Goal: Information Seeking & Learning: Learn about a topic

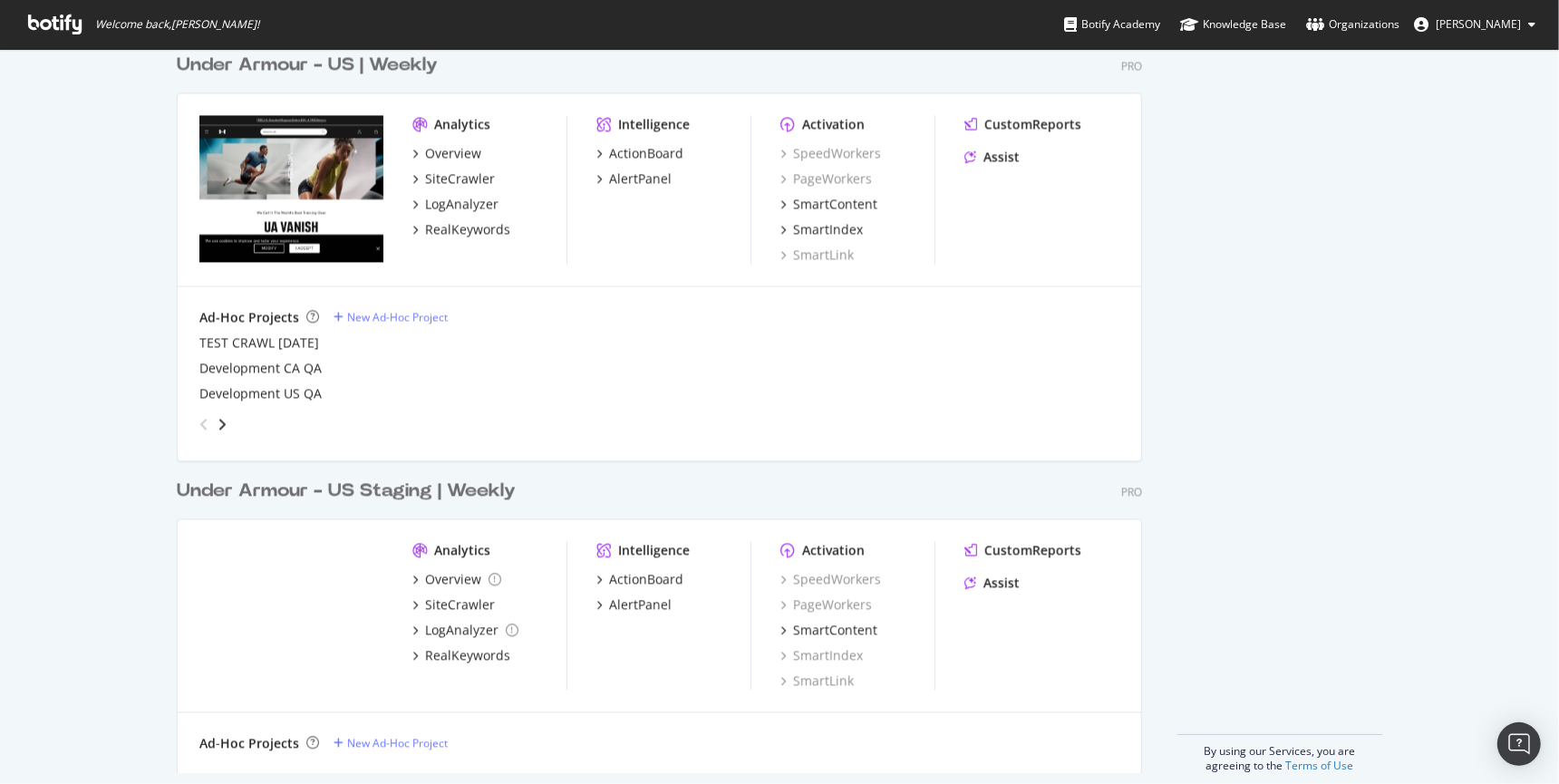
scroll to position [2858, 0]
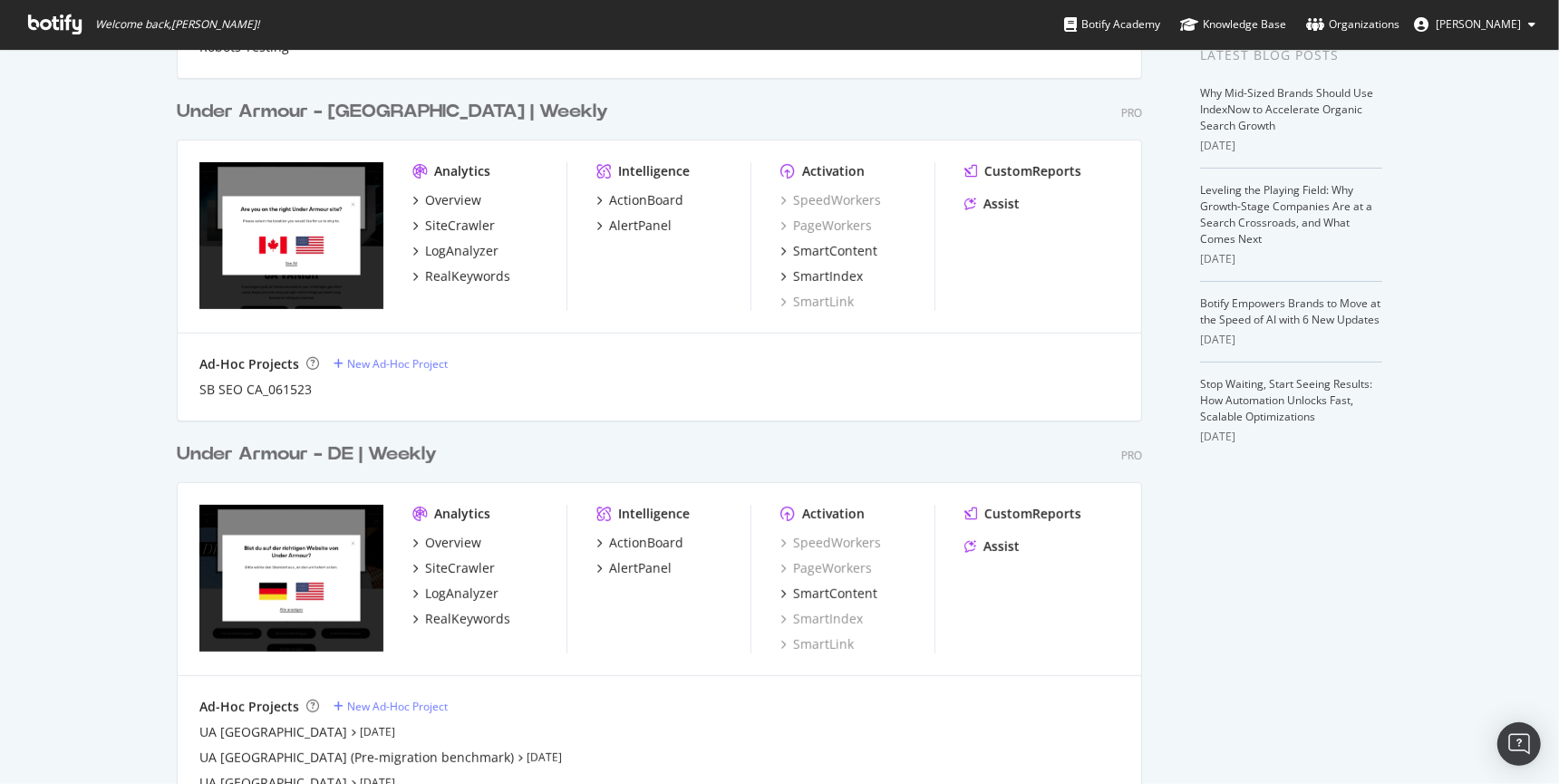
scroll to position [0, 0]
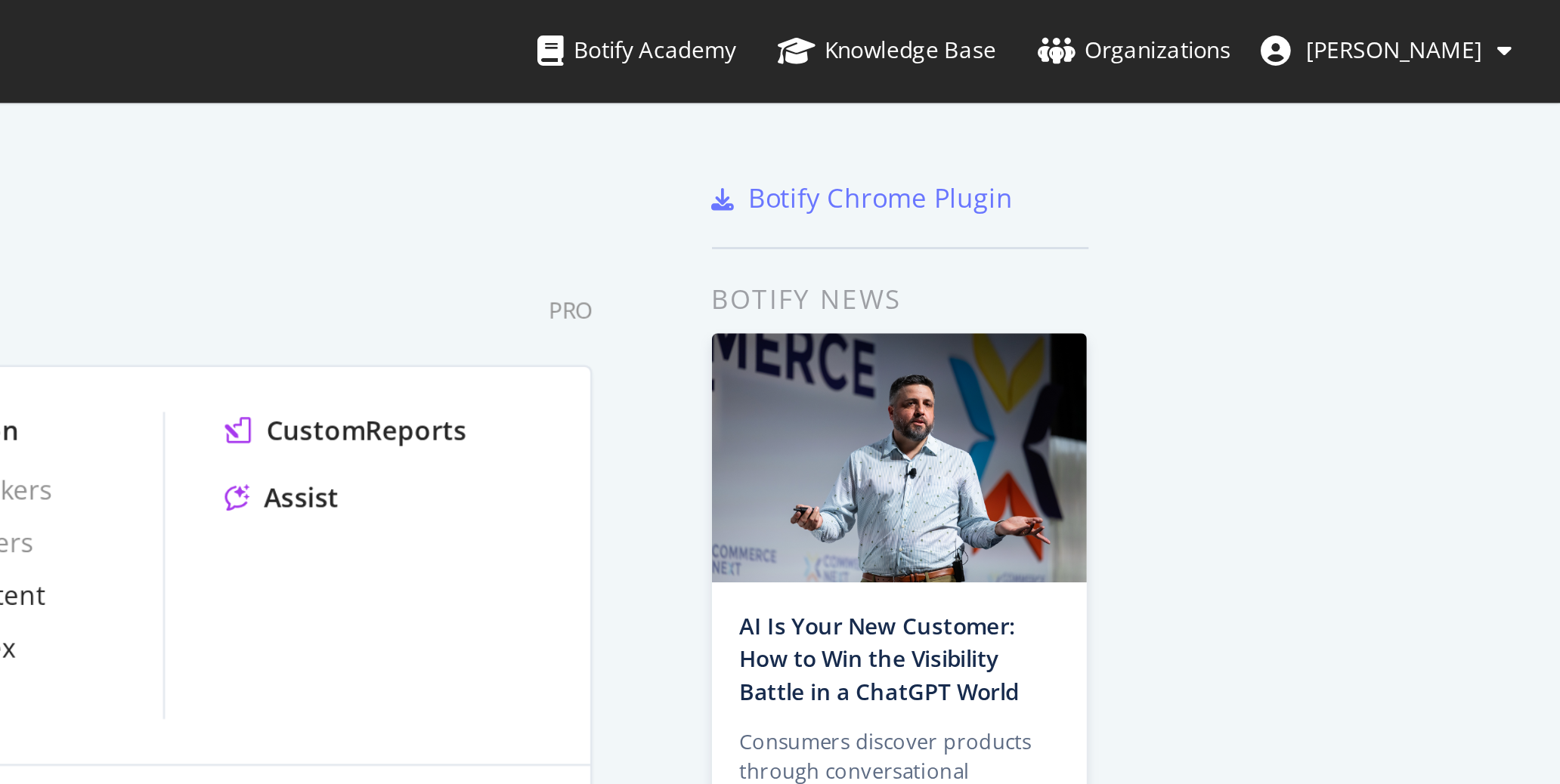
scroll to position [767, 1526]
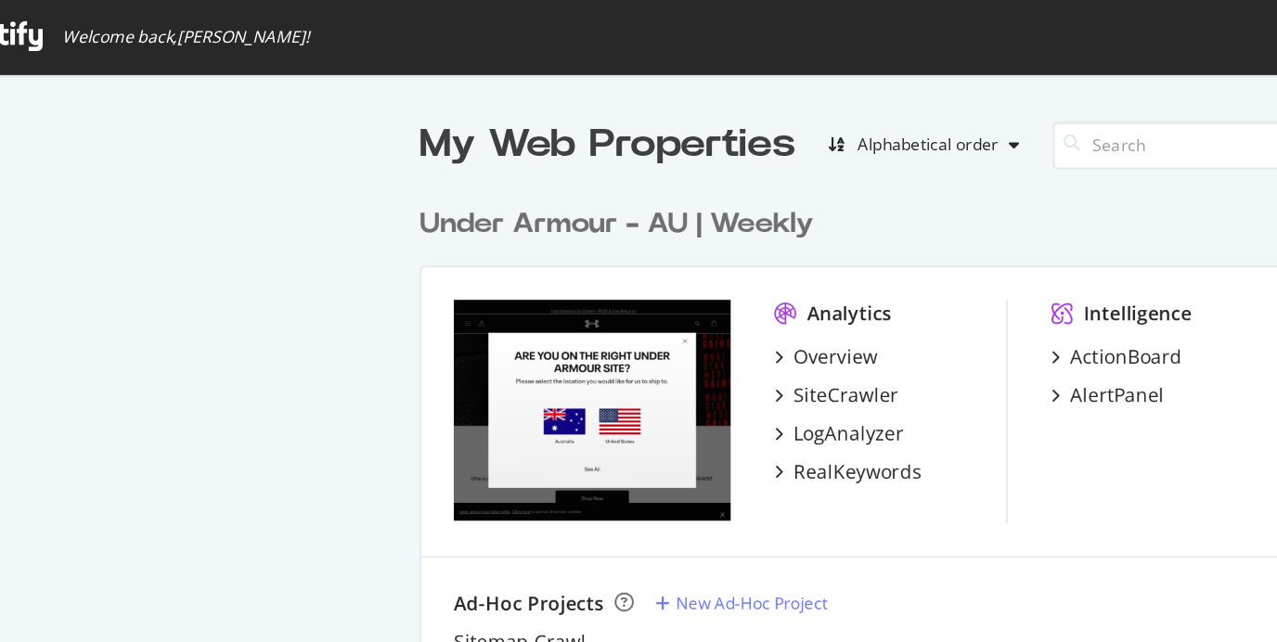
scroll to position [3563, 982]
click at [724, 139] on div "Under Armour - AU | Weekly Pro Analytics Overview SiteCrawler LogAnalyzer RealK…" at bounding box center [842, 305] width 1003 height 377
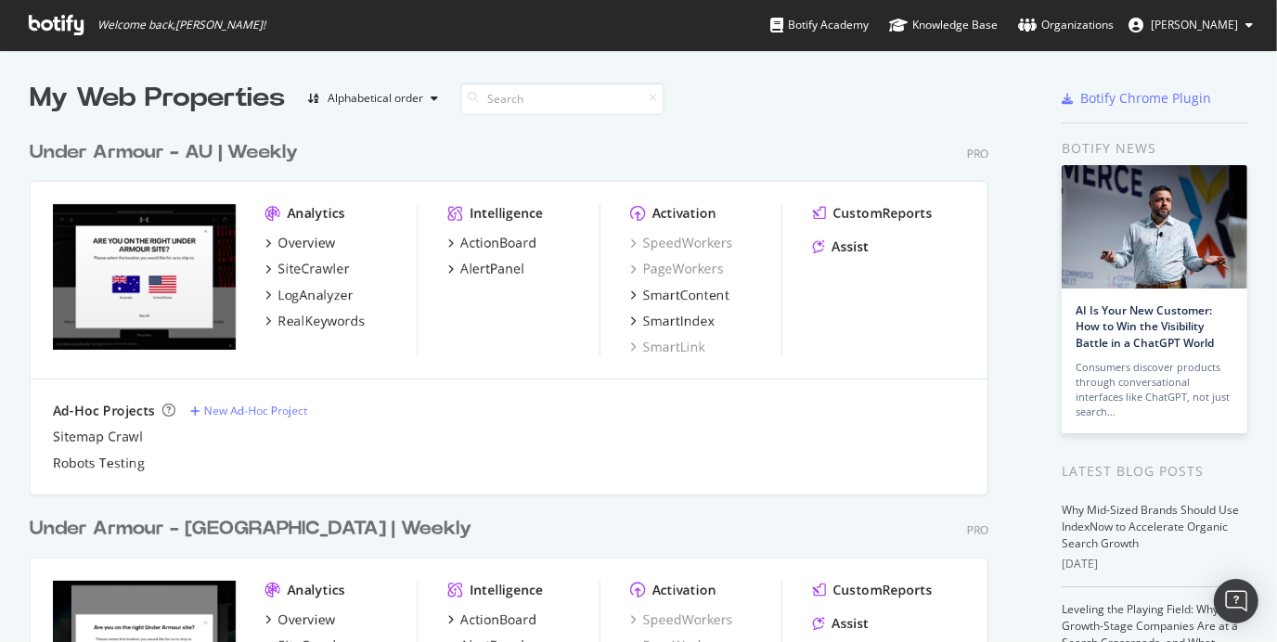
scroll to position [628, 1249]
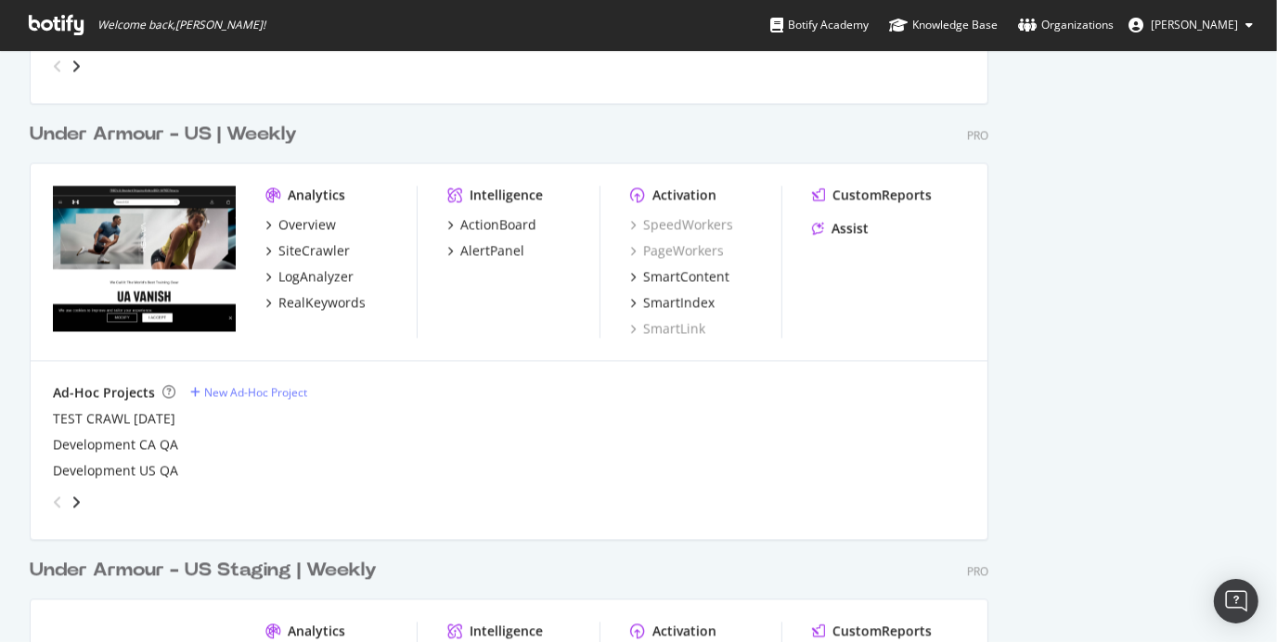
scroll to position [2841, 0]
click at [494, 253] on div "AlertPanel" at bounding box center [492, 251] width 64 height 19
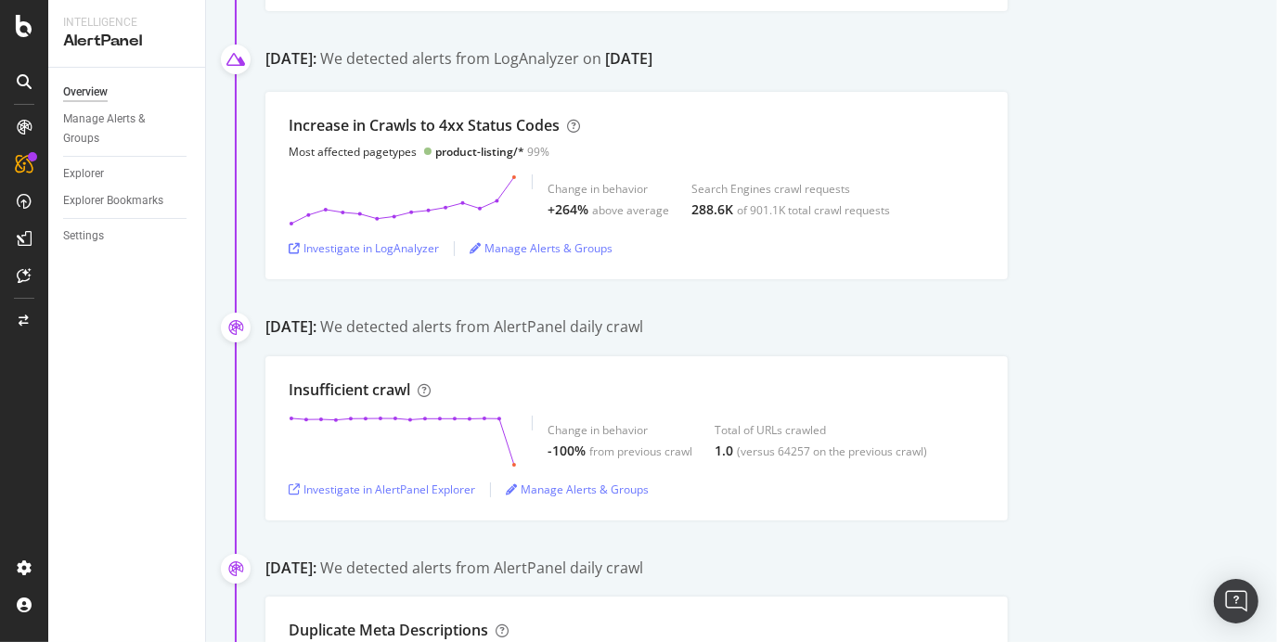
scroll to position [739, 0]
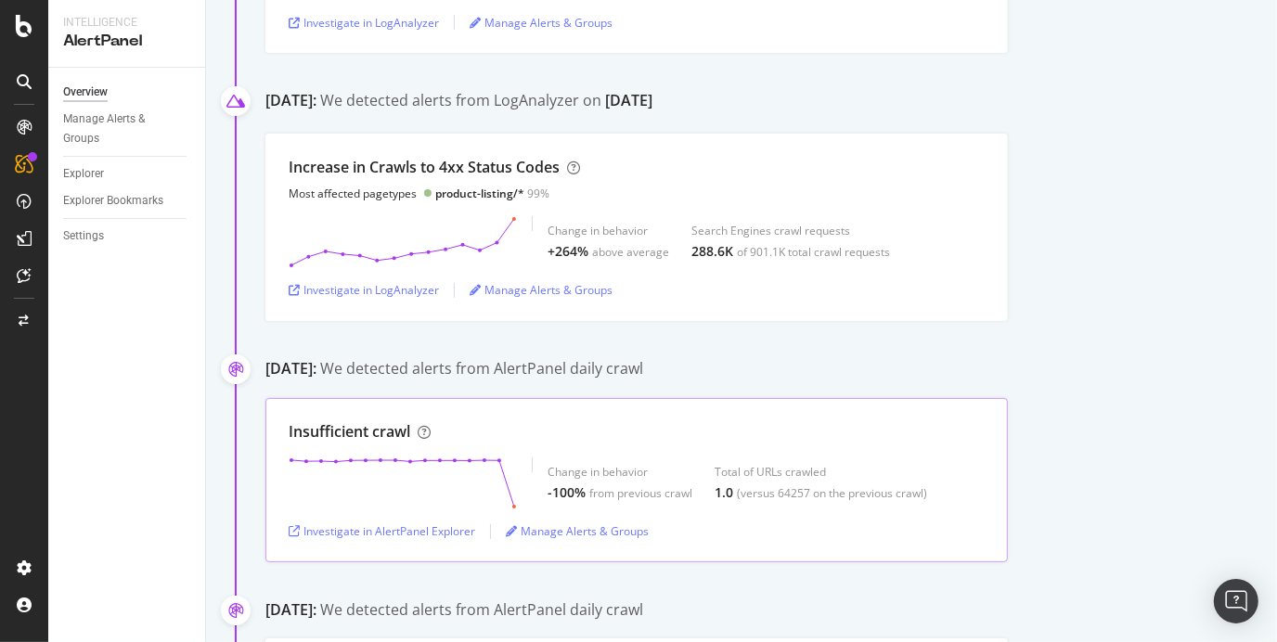
scroll to position [673, 0]
click at [375, 295] on div "Investigate in LogAnalyzer" at bounding box center [364, 290] width 150 height 16
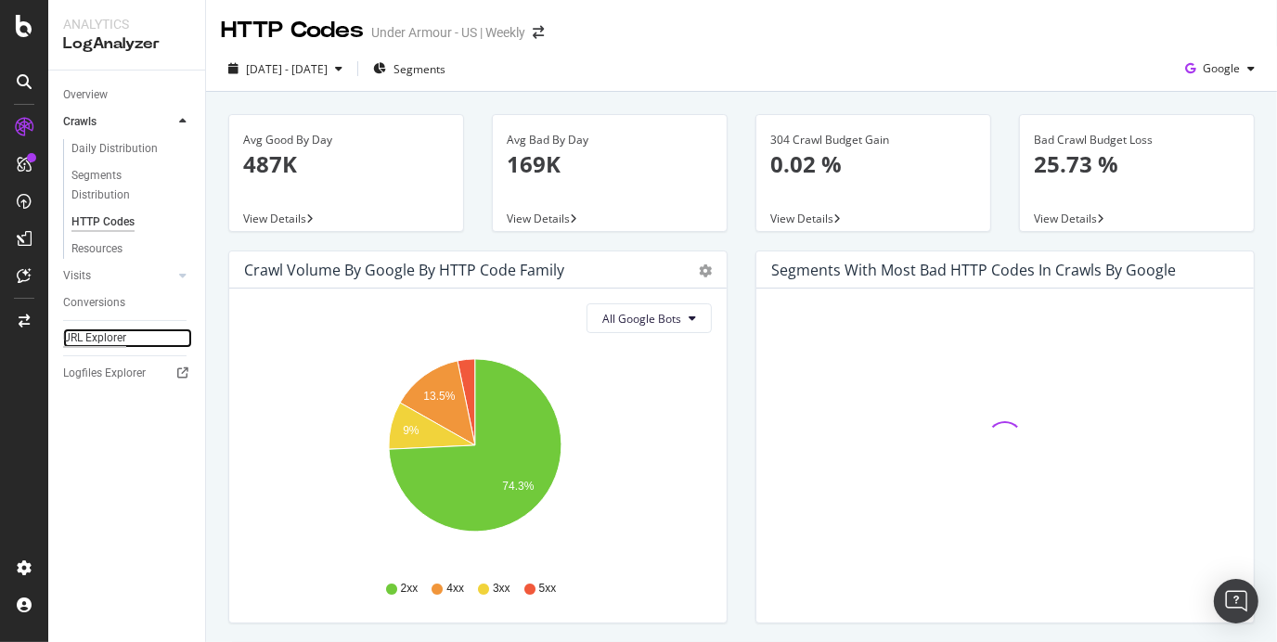
click at [114, 341] on div "URL Explorer" at bounding box center [94, 338] width 63 height 19
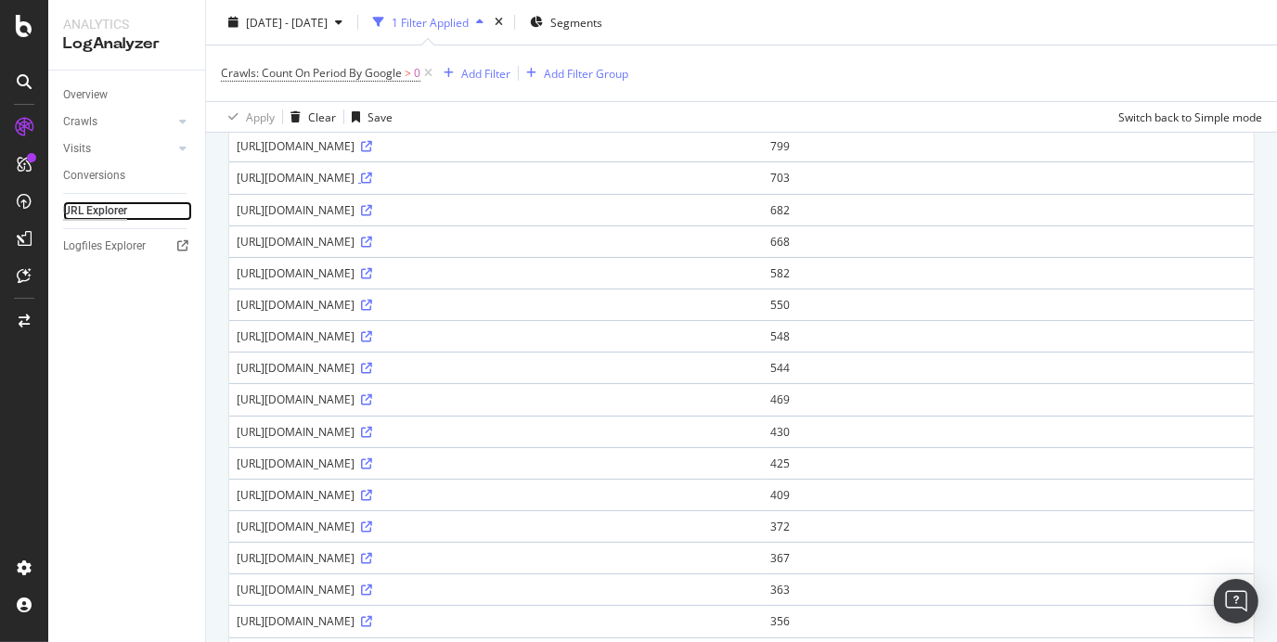
scroll to position [323, 0]
drag, startPoint x: 677, startPoint y: 505, endPoint x: 588, endPoint y: 506, distance: 88.2
click at [588, 378] on div "[URL][DOMAIN_NAME]" at bounding box center [496, 370] width 519 height 16
click at [372, 376] on icon at bounding box center [366, 370] width 11 height 11
click at [754, 105] on div "Apply Clear Save Switch back to Simple mode" at bounding box center [741, 116] width 1071 height 31
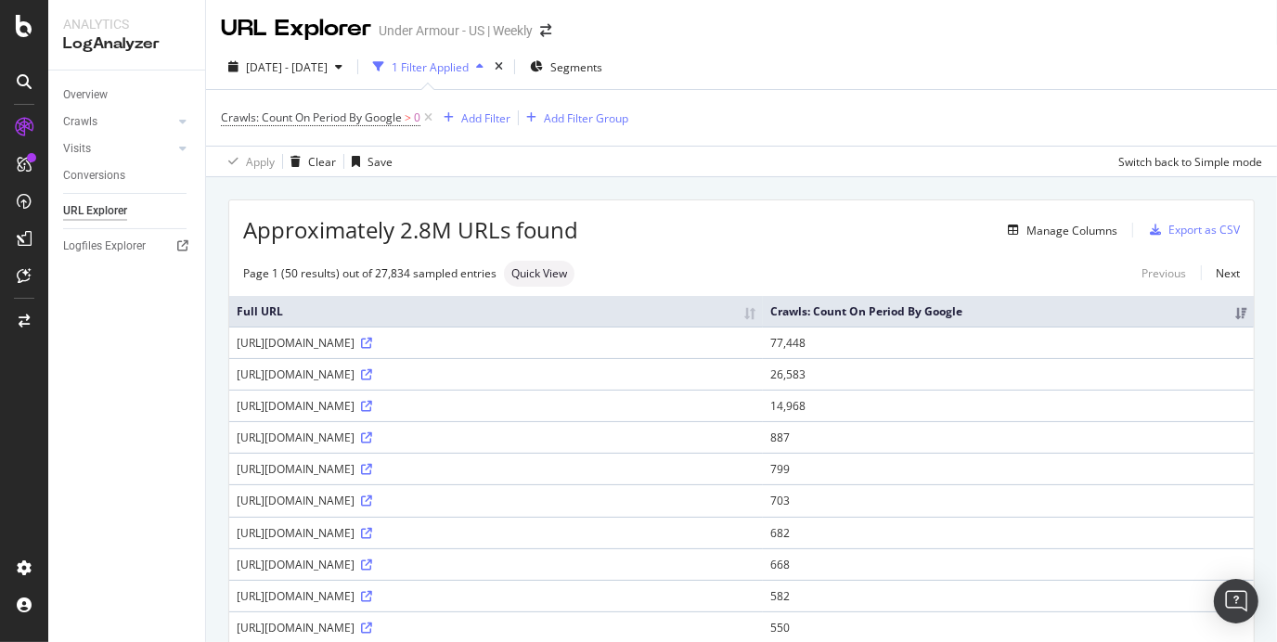
scroll to position [5, 0]
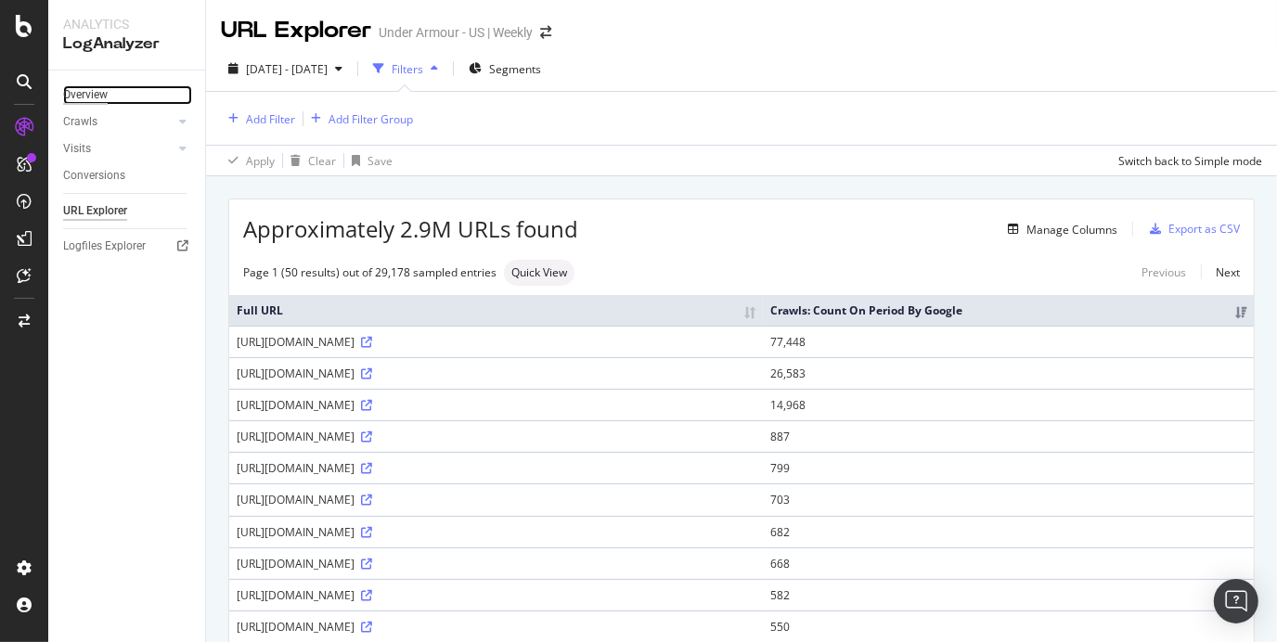
click at [86, 99] on div "Overview" at bounding box center [85, 94] width 45 height 19
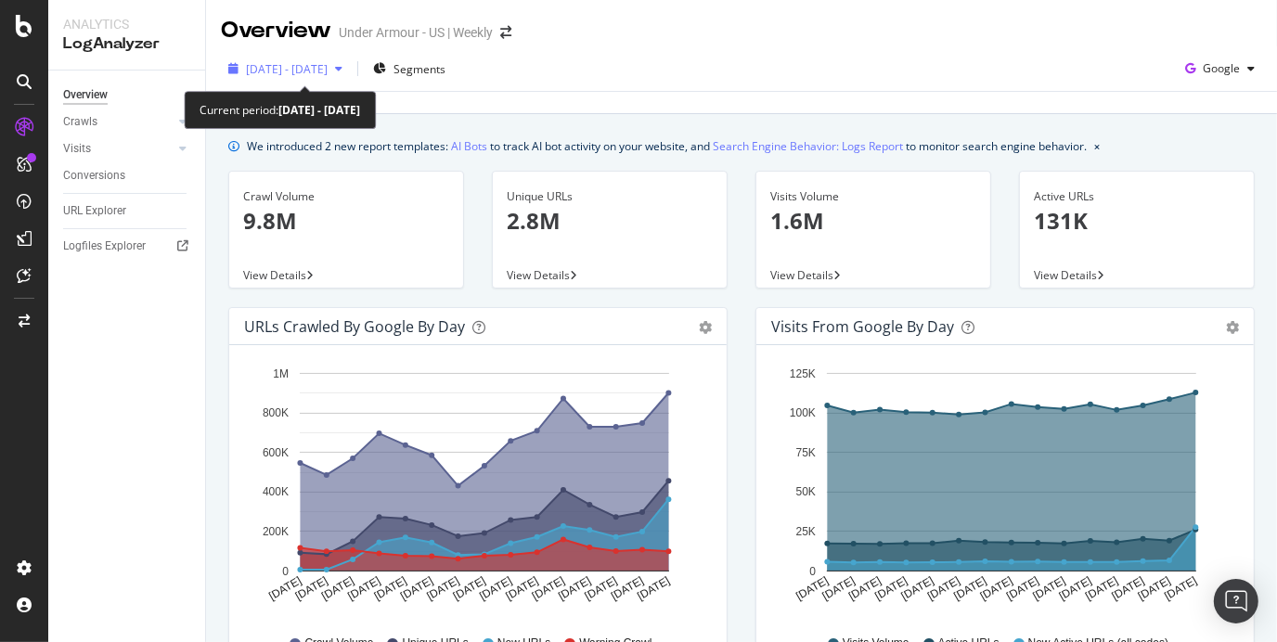
click at [328, 66] on span "[DATE] - [DATE]" at bounding box center [287, 69] width 82 height 16
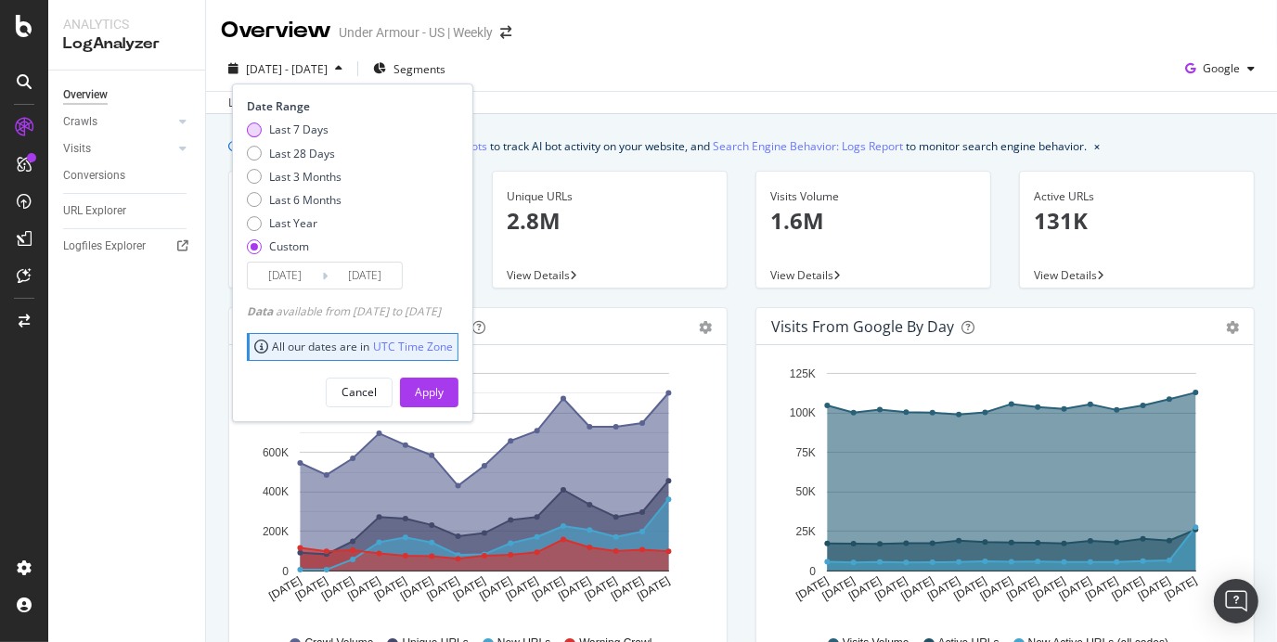
click at [307, 136] on div "Last 7 Days" at bounding box center [298, 131] width 59 height 16
type input "[DATE]"
click at [458, 380] on button "Apply" at bounding box center [429, 393] width 58 height 30
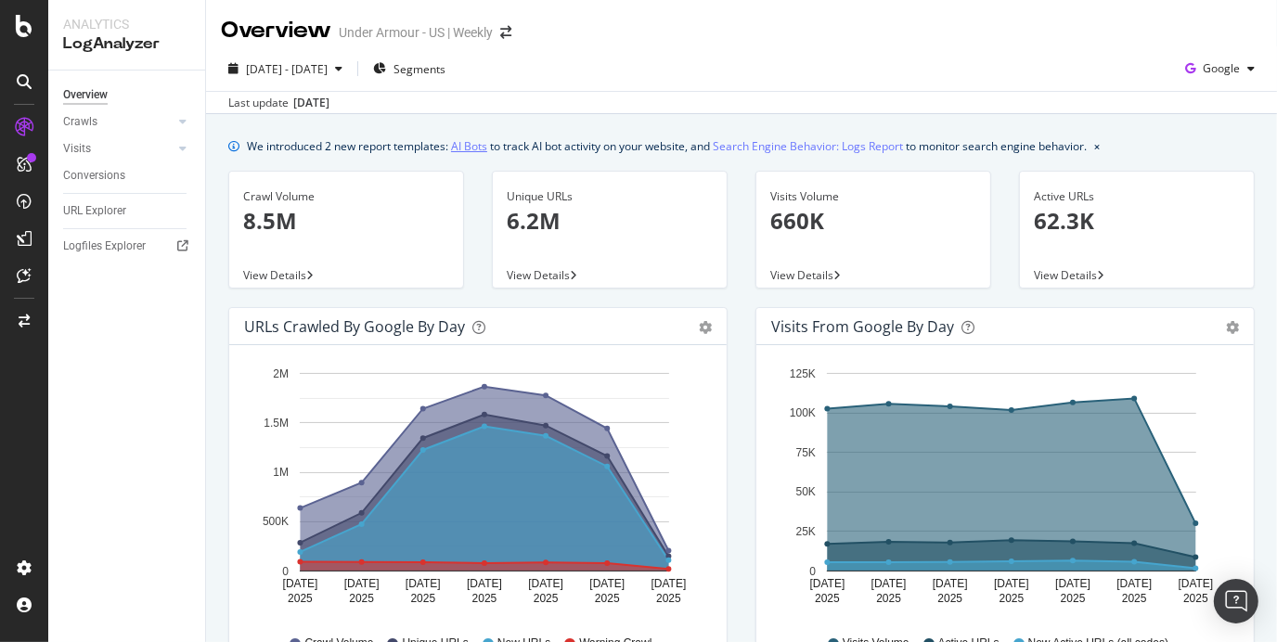
click at [478, 147] on link "AI Bots" at bounding box center [469, 145] width 36 height 19
